Goal: Navigation & Orientation: Find specific page/section

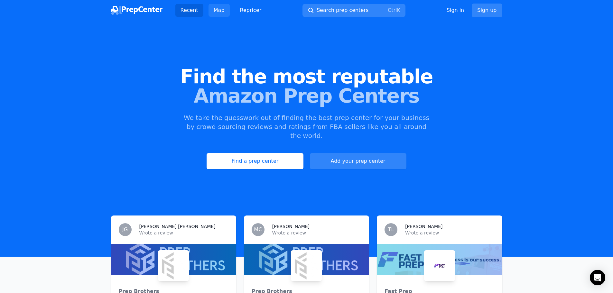
click at [215, 6] on link "Map" at bounding box center [219, 10] width 21 height 13
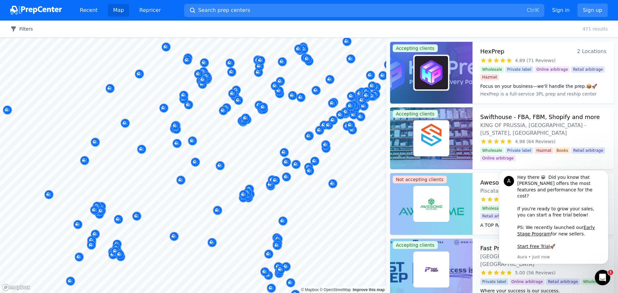
click at [21, 30] on button "Filters" at bounding box center [21, 29] width 23 height 6
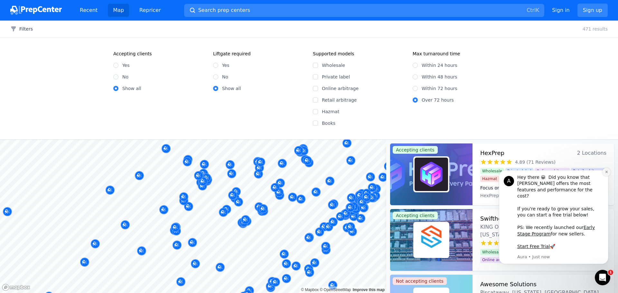
click at [604, 176] on button "Dismiss notification" at bounding box center [606, 172] width 8 height 8
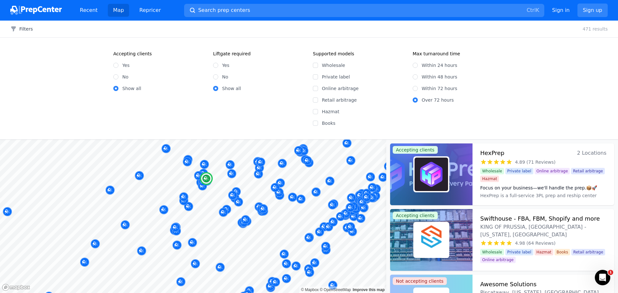
click at [457, 165] on div at bounding box center [431, 175] width 82 height 62
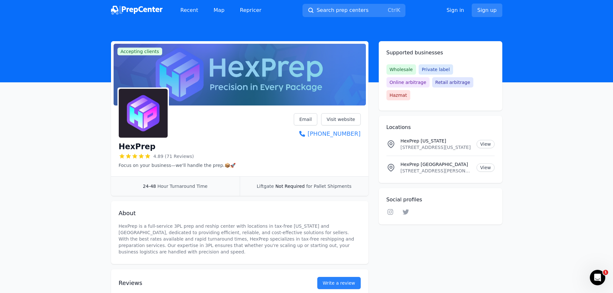
click at [144, 6] on img at bounding box center [137, 10] width 52 height 9
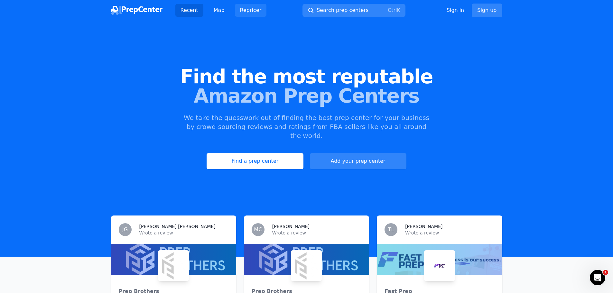
click at [241, 14] on link "Repricer" at bounding box center [251, 10] width 32 height 13
